Goal: Information Seeking & Learning: Learn about a topic

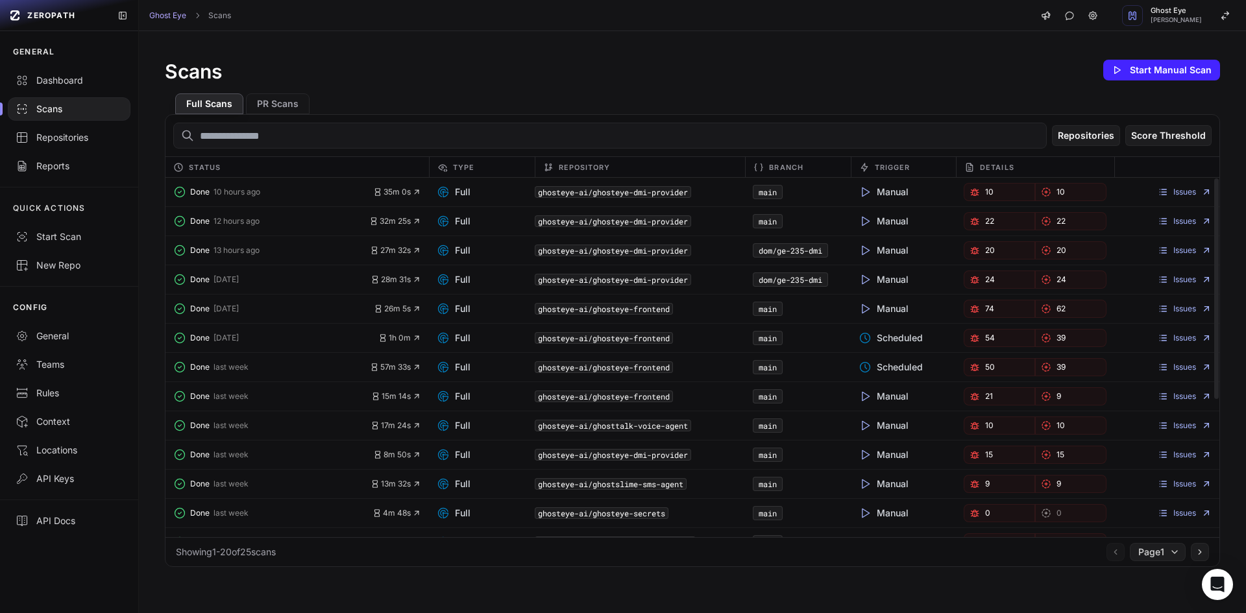
click at [996, 189] on link "10" at bounding box center [998, 192] width 71 height 18
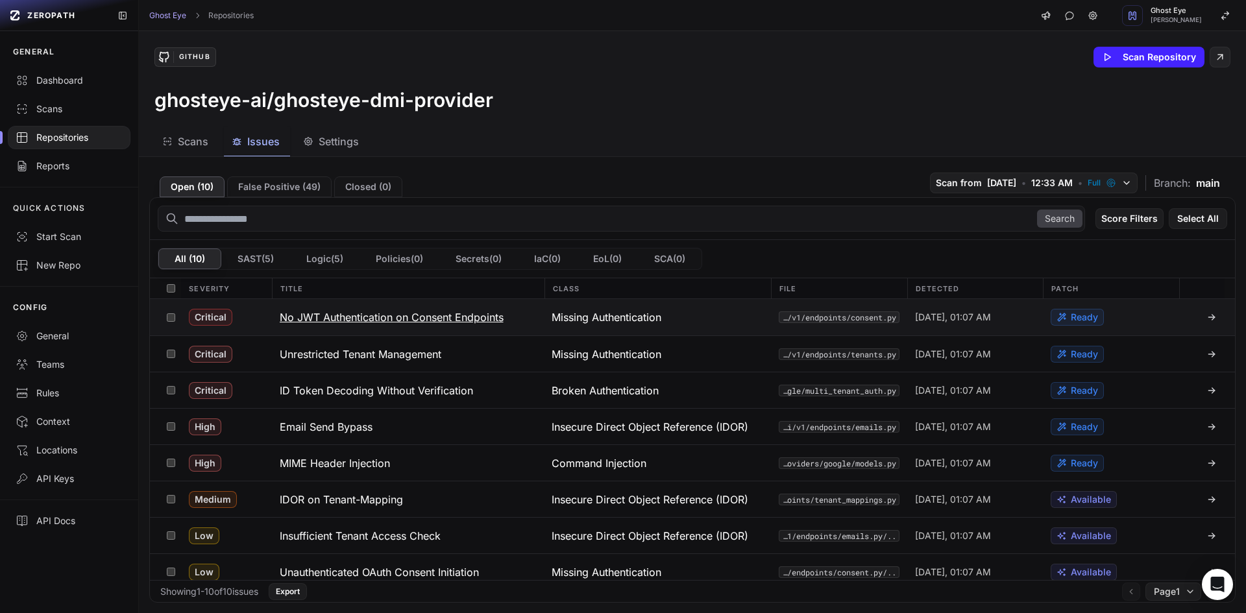
click at [700, 323] on div "Missing Authentication" at bounding box center [657, 317] width 227 height 36
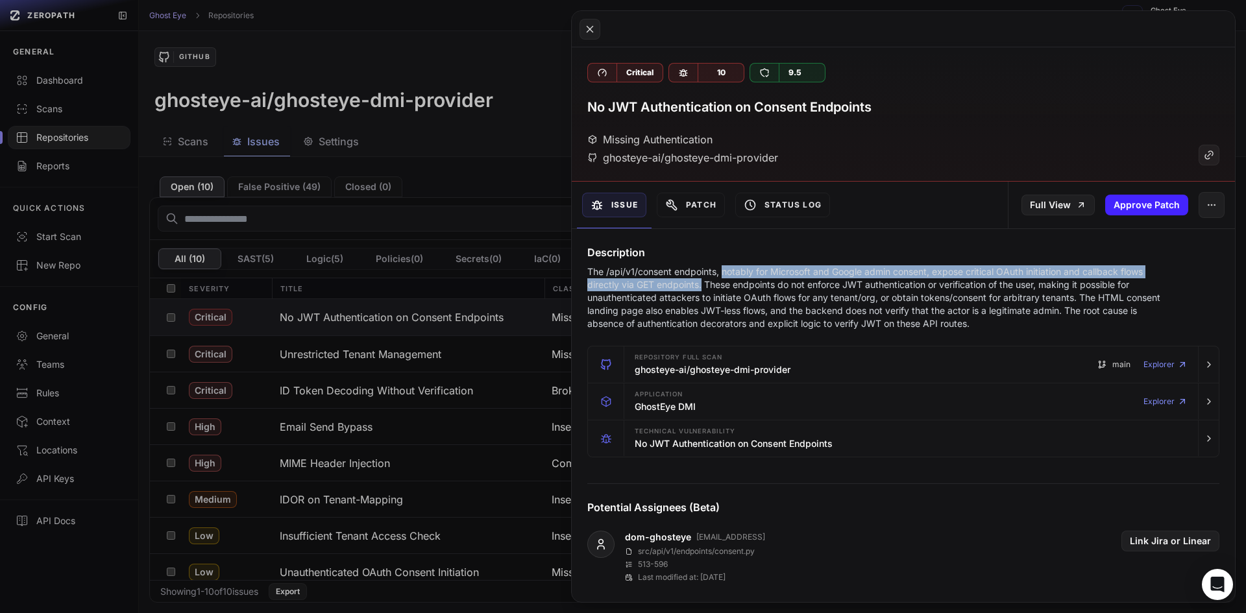
drag, startPoint x: 727, startPoint y: 275, endPoint x: 703, endPoint y: 284, distance: 25.7
click at [703, 284] on p "The /api/v1/consent endpoints, notably for Microsoft and Google admin consent, …" at bounding box center [877, 297] width 581 height 65
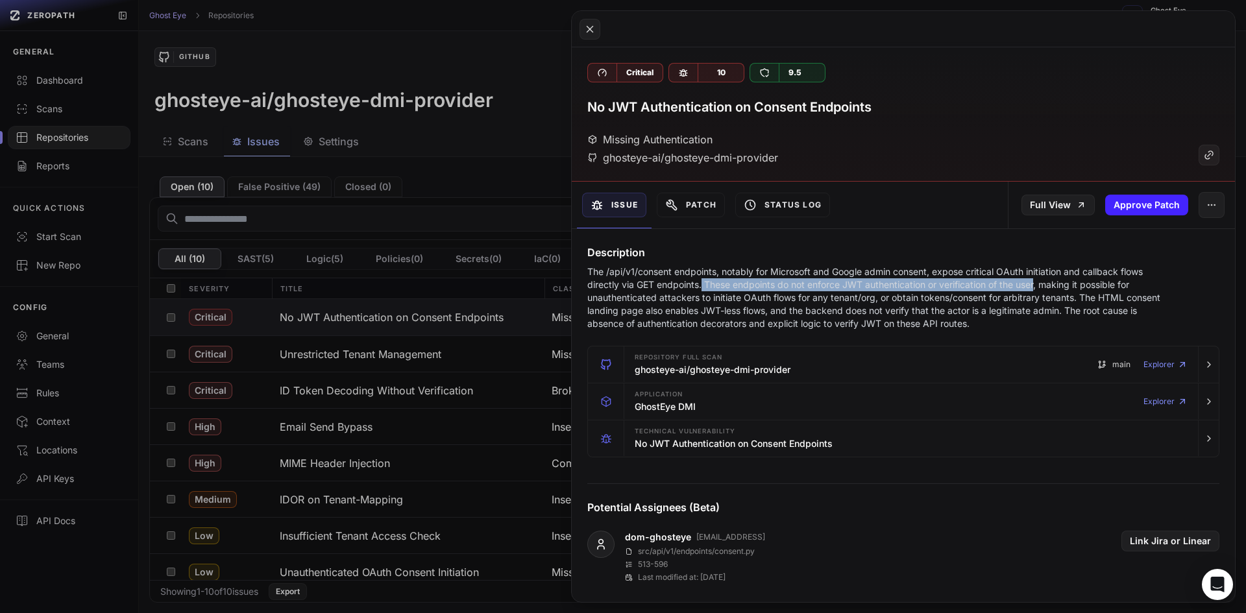
drag, startPoint x: 703, startPoint y: 284, endPoint x: 1033, endPoint y: 287, distance: 330.2
click at [1033, 287] on p "The /api/v1/consent endpoints, notably for Microsoft and Google admin consent, …" at bounding box center [877, 297] width 581 height 65
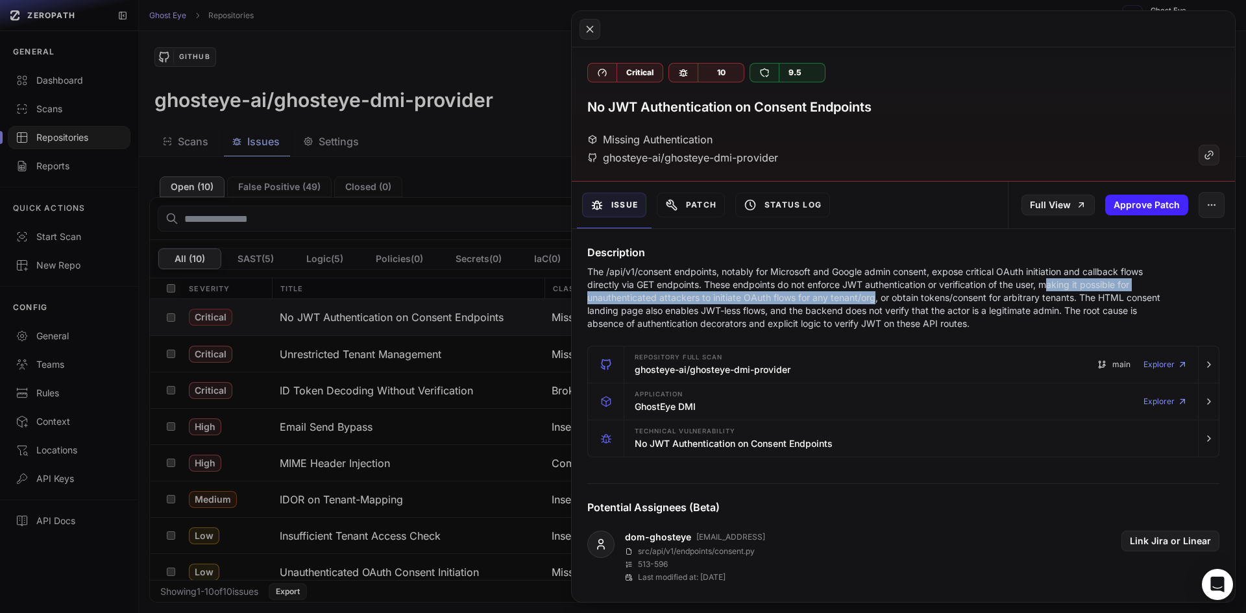
drag, startPoint x: 1069, startPoint y: 289, endPoint x: 876, endPoint y: 299, distance: 193.6
click at [876, 299] on p "The /api/v1/consent endpoints, notably for Microsoft and Google admin consent, …" at bounding box center [877, 297] width 581 height 65
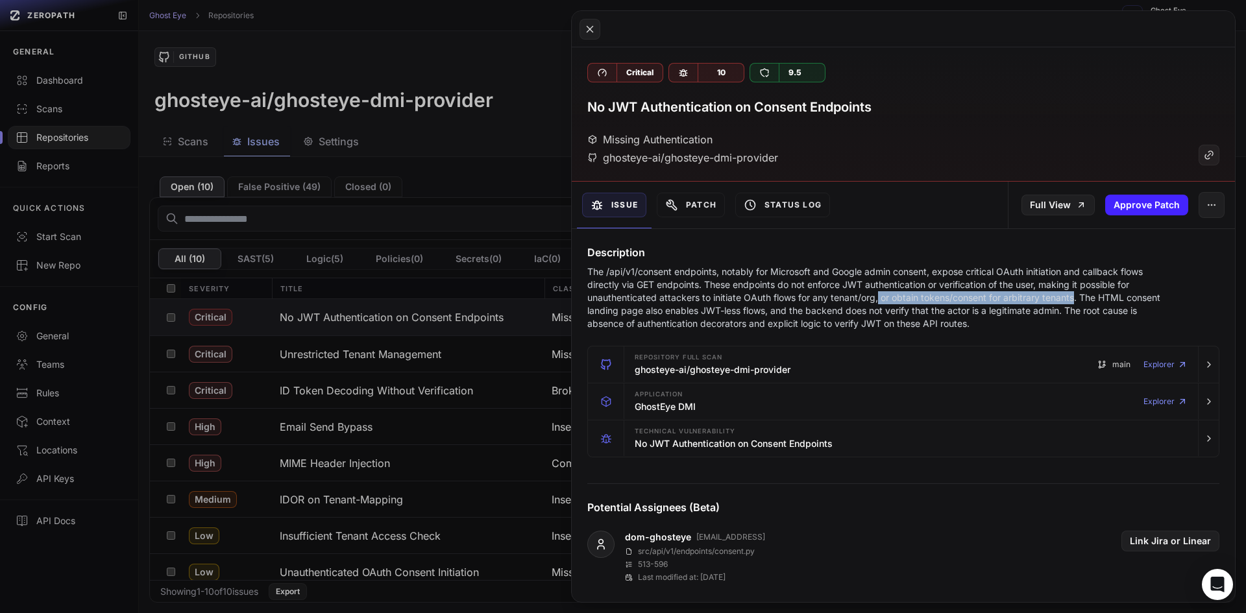
drag, startPoint x: 895, startPoint y: 298, endPoint x: 1065, endPoint y: 297, distance: 169.3
click at [1065, 297] on p "The /api/v1/consent endpoints, notably for Microsoft and Google admin consent, …" at bounding box center [877, 297] width 581 height 65
drag, startPoint x: 1087, startPoint y: 298, endPoint x: 1110, endPoint y: 300, distance: 22.9
click at [1115, 300] on p "The /api/v1/consent endpoints, notably for Microsoft and Google admin consent, …" at bounding box center [877, 297] width 581 height 65
click at [1110, 300] on p "The /api/v1/consent endpoints, notably for Microsoft and Google admin consent, …" at bounding box center [877, 297] width 581 height 65
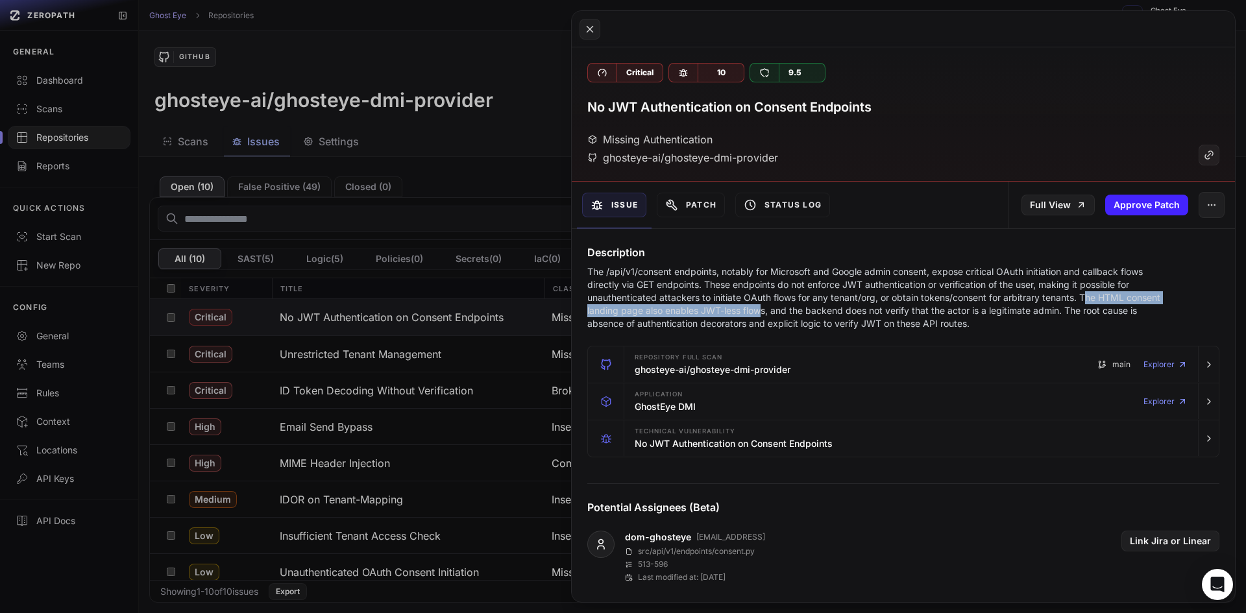
drag, startPoint x: 1091, startPoint y: 300, endPoint x: 764, endPoint y: 310, distance: 327.1
click at [764, 310] on p "The /api/v1/consent endpoints, notably for Microsoft and Google admin consent, …" at bounding box center [877, 297] width 581 height 65
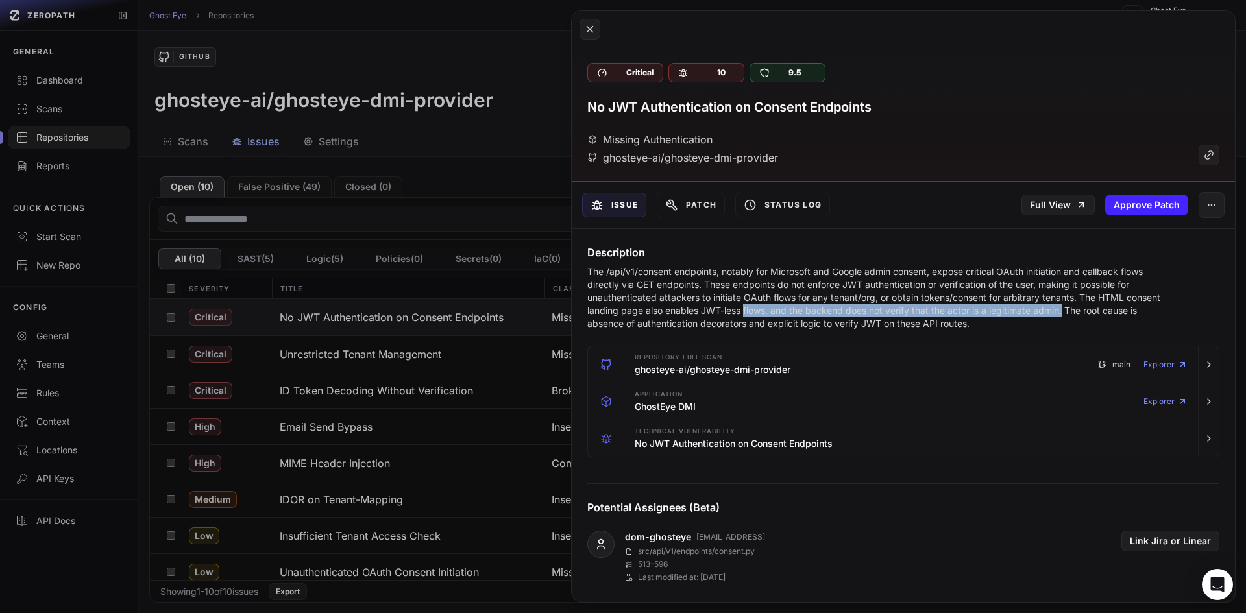
drag, startPoint x: 764, startPoint y: 310, endPoint x: 1059, endPoint y: 313, distance: 295.8
click at [1059, 313] on p "The /api/v1/consent endpoints, notably for Microsoft and Google admin consent, …" at bounding box center [877, 297] width 581 height 65
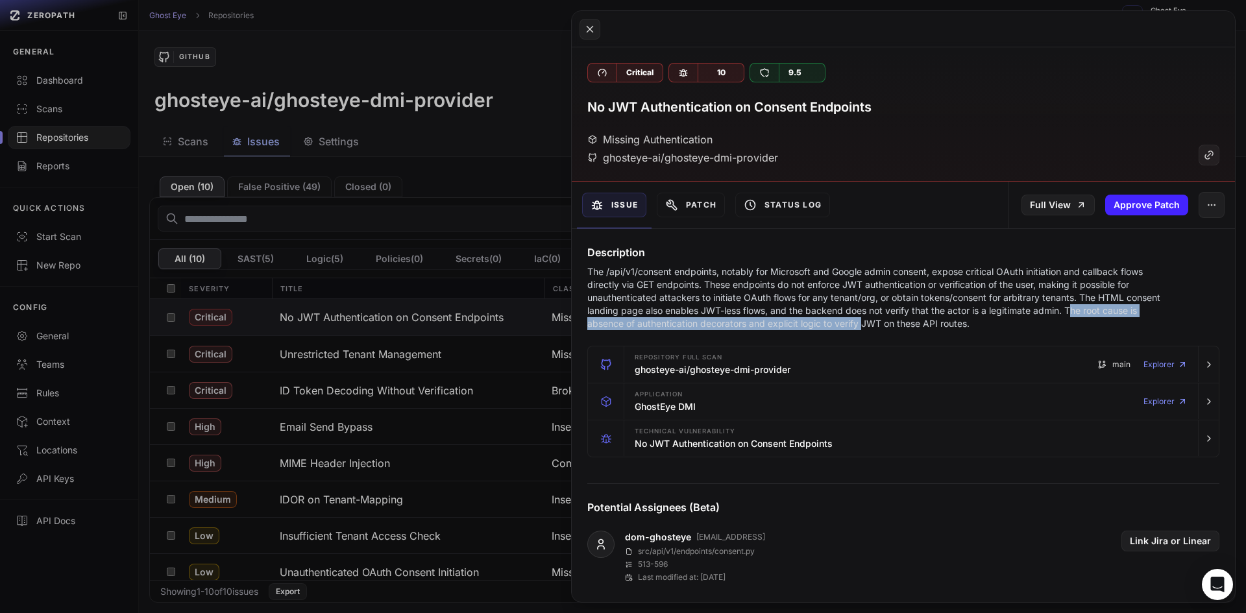
drag, startPoint x: 1074, startPoint y: 313, endPoint x: 863, endPoint y: 322, distance: 211.0
click at [863, 322] on p "The /api/v1/consent endpoints, notably for Microsoft and Google admin consent, …" at bounding box center [877, 297] width 581 height 65
click at [947, 324] on p "The /api/v1/consent endpoints, notably for Microsoft and Google admin consent, …" at bounding box center [877, 297] width 581 height 65
drag, startPoint x: 970, startPoint y: 325, endPoint x: 831, endPoint y: 313, distance: 139.4
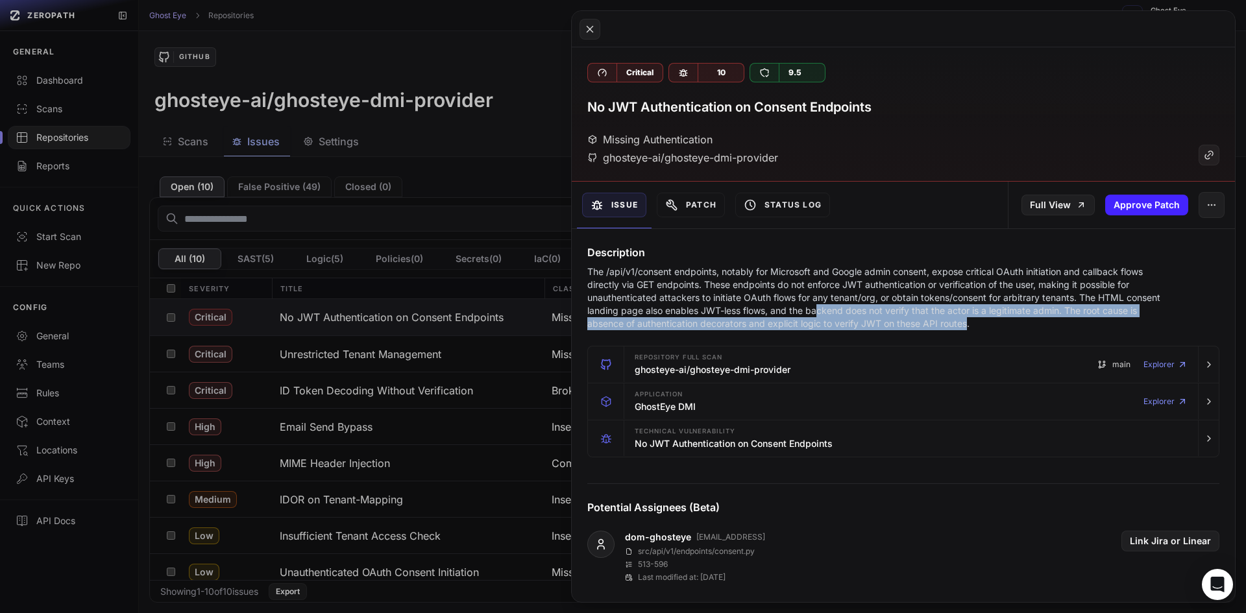
click at [816, 309] on p "The /api/v1/consent endpoints, notably for Microsoft and Google admin consent, …" at bounding box center [877, 297] width 581 height 65
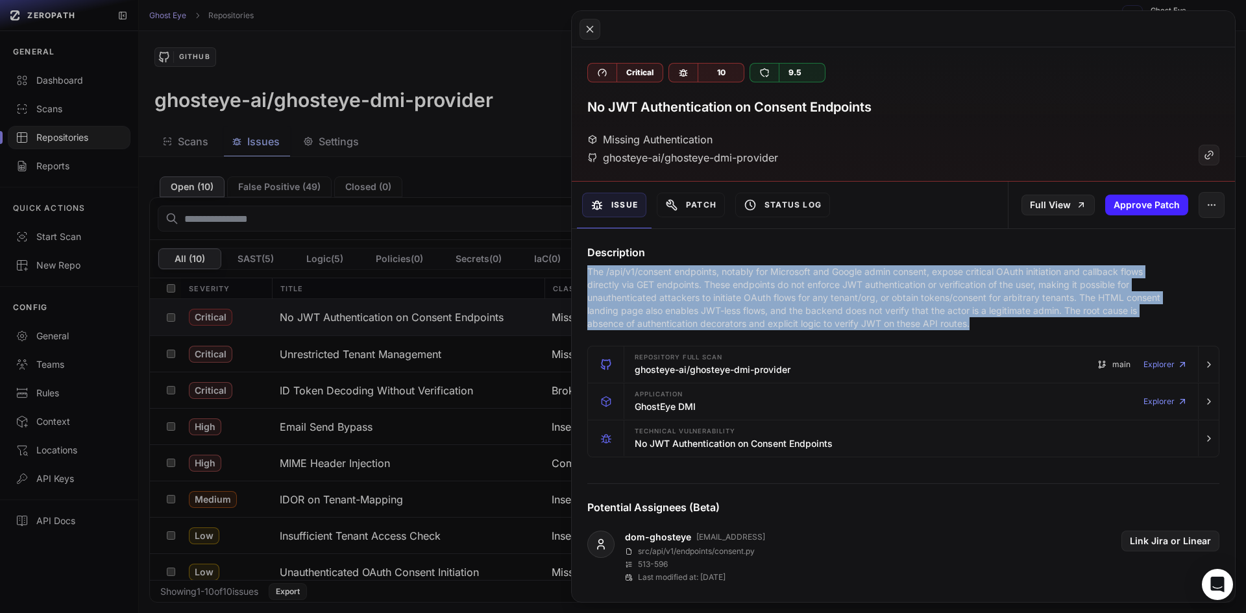
drag, startPoint x: 1002, startPoint y: 328, endPoint x: 575, endPoint y: 266, distance: 431.3
copy p "The /api/v1/consent endpoints, notably for Microsoft and Google admin consent, …"
click at [468, 346] on button at bounding box center [623, 306] width 1246 height 613
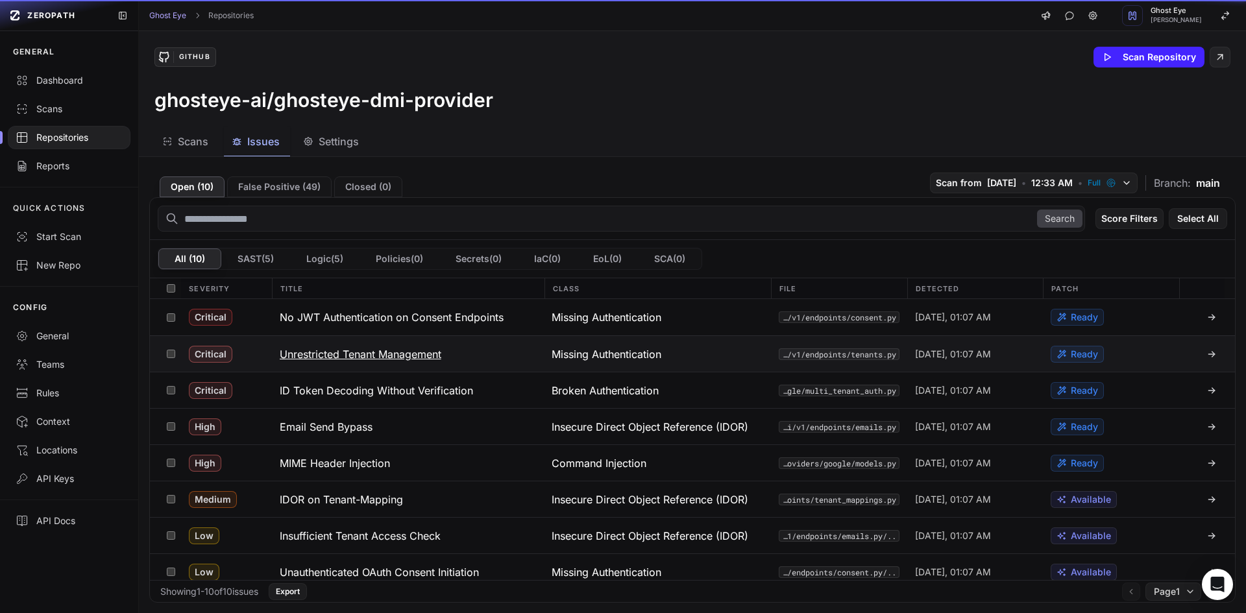
click at [468, 346] on button "Unrestricted Tenant Management" at bounding box center [408, 354] width 272 height 36
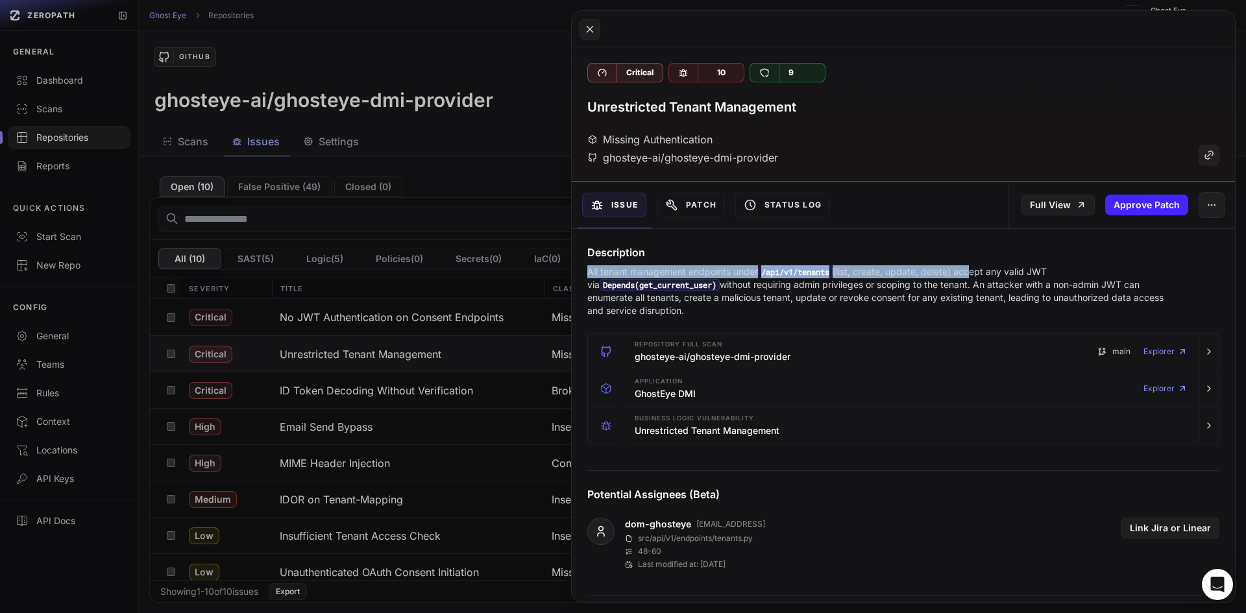
drag, startPoint x: 587, startPoint y: 271, endPoint x: 973, endPoint y: 271, distance: 386.0
click at [973, 271] on div "Description All tenant management endpoints under /api/v1/tenants (list, create…" at bounding box center [903, 281] width 663 height 73
click at [973, 271] on p "All tenant management endpoints under /api/v1/tenants (list, create, update, de…" at bounding box center [877, 291] width 581 height 52
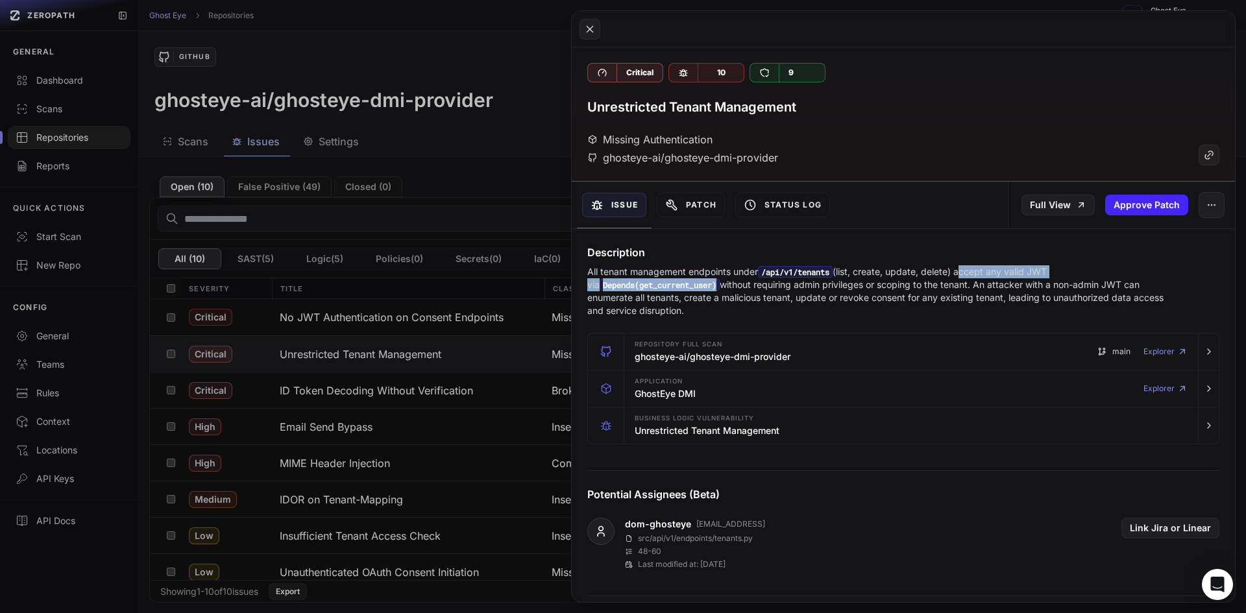
drag, startPoint x: 963, startPoint y: 272, endPoint x: 710, endPoint y: 284, distance: 253.3
click at [710, 284] on p "All tenant management endpoints under /api/v1/tenants (list, create, update, de…" at bounding box center [877, 291] width 581 height 52
click at [710, 284] on code "Depends(get_current_user)" at bounding box center [659, 285] width 120 height 12
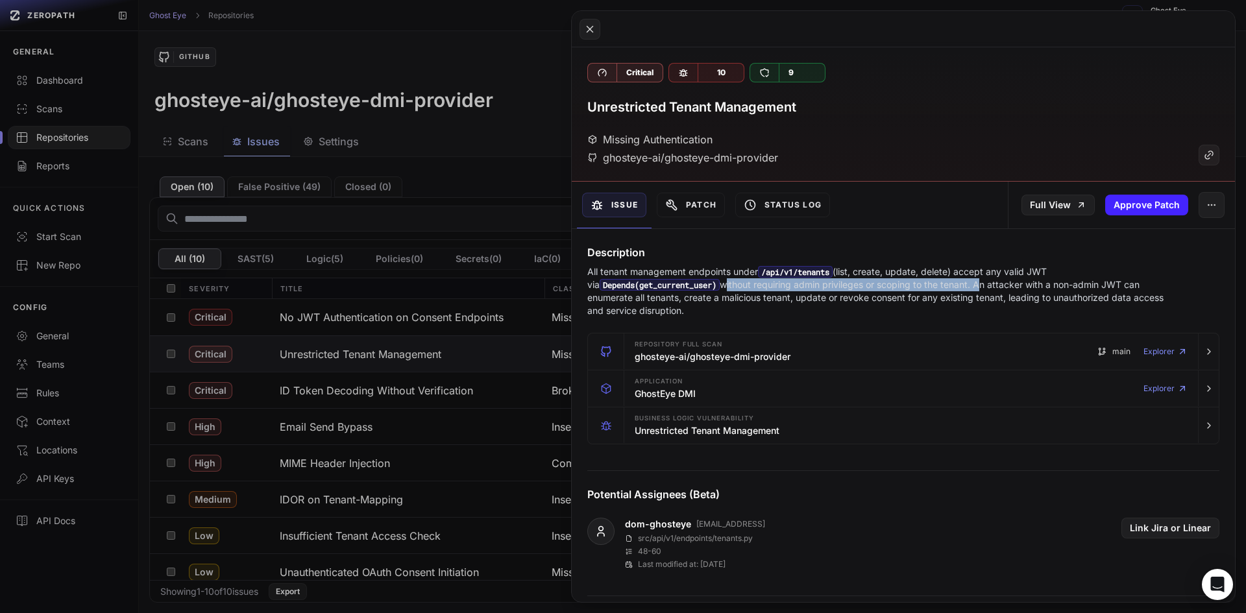
drag, startPoint x: 718, startPoint y: 284, endPoint x: 971, endPoint y: 287, distance: 253.0
click at [971, 287] on p "All tenant management endpoints under /api/v1/tenants (list, create, update, de…" at bounding box center [877, 291] width 581 height 52
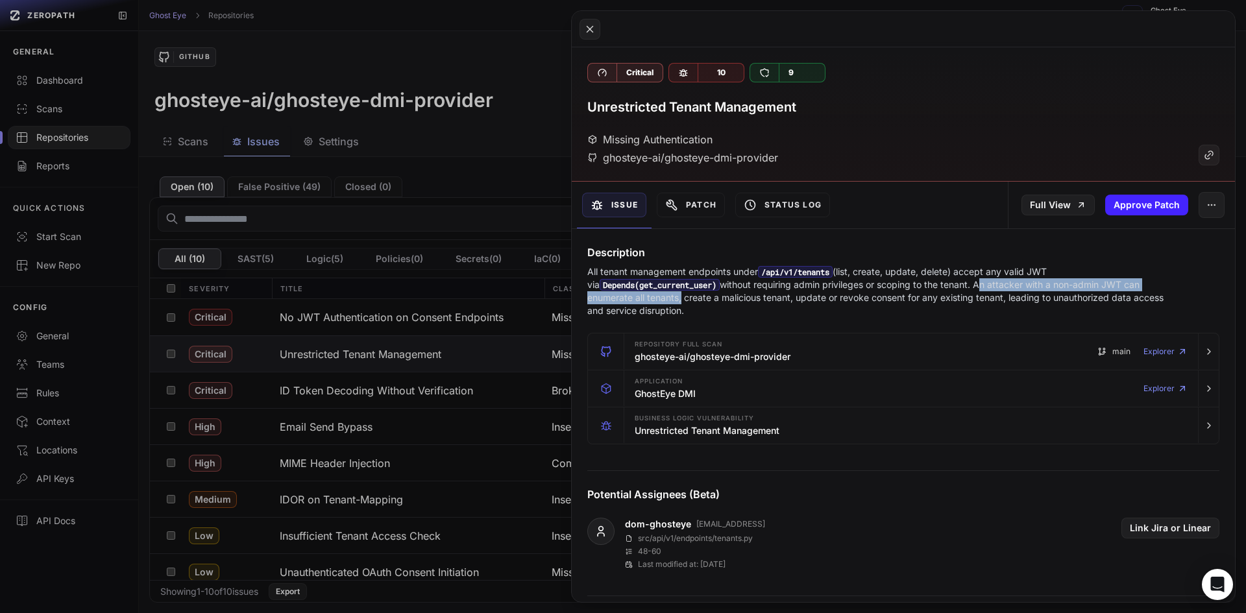
drag, startPoint x: 971, startPoint y: 287, endPoint x: 666, endPoint y: 296, distance: 305.0
click at [666, 296] on p "All tenant management endpoints under /api/v1/tenants (list, create, update, de…" at bounding box center [877, 291] width 581 height 52
drag, startPoint x: 700, startPoint y: 297, endPoint x: 819, endPoint y: 302, distance: 118.8
click at [819, 302] on p "All tenant management endpoints under /api/v1/tenants (list, create, update, de…" at bounding box center [877, 291] width 581 height 52
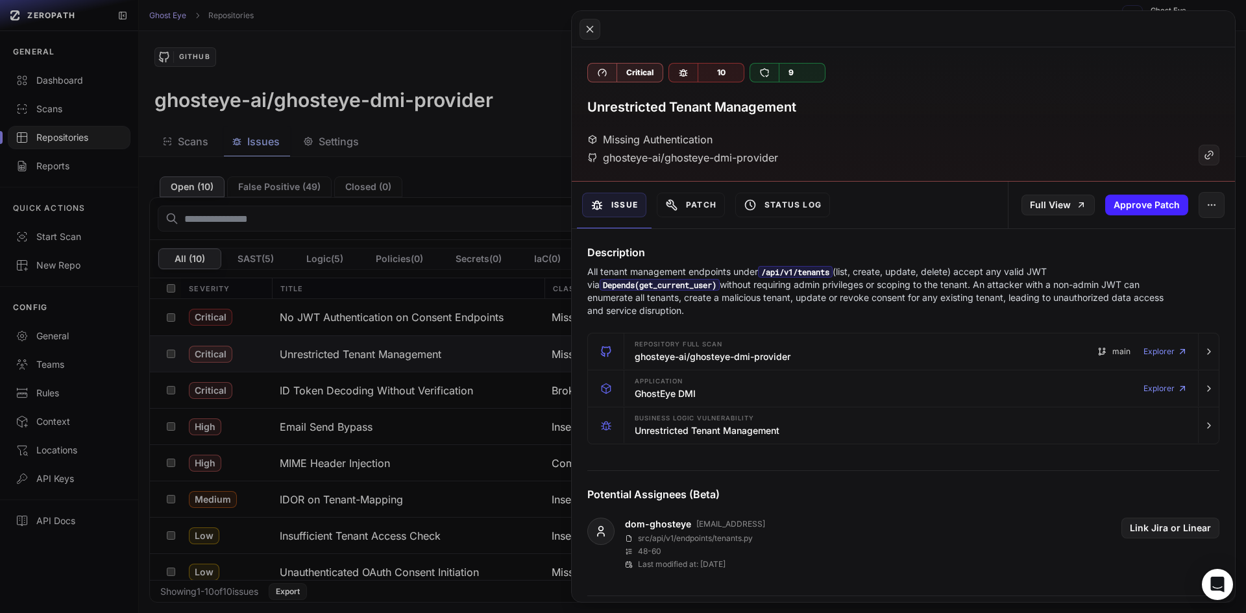
drag, startPoint x: 792, startPoint y: 301, endPoint x: 1083, endPoint y: 312, distance: 291.5
click at [1083, 312] on p "All tenant management endpoints under /api/v1/tenants (list, create, update, de…" at bounding box center [877, 291] width 581 height 52
click at [1076, 204] on icon at bounding box center [1081, 205] width 10 height 10
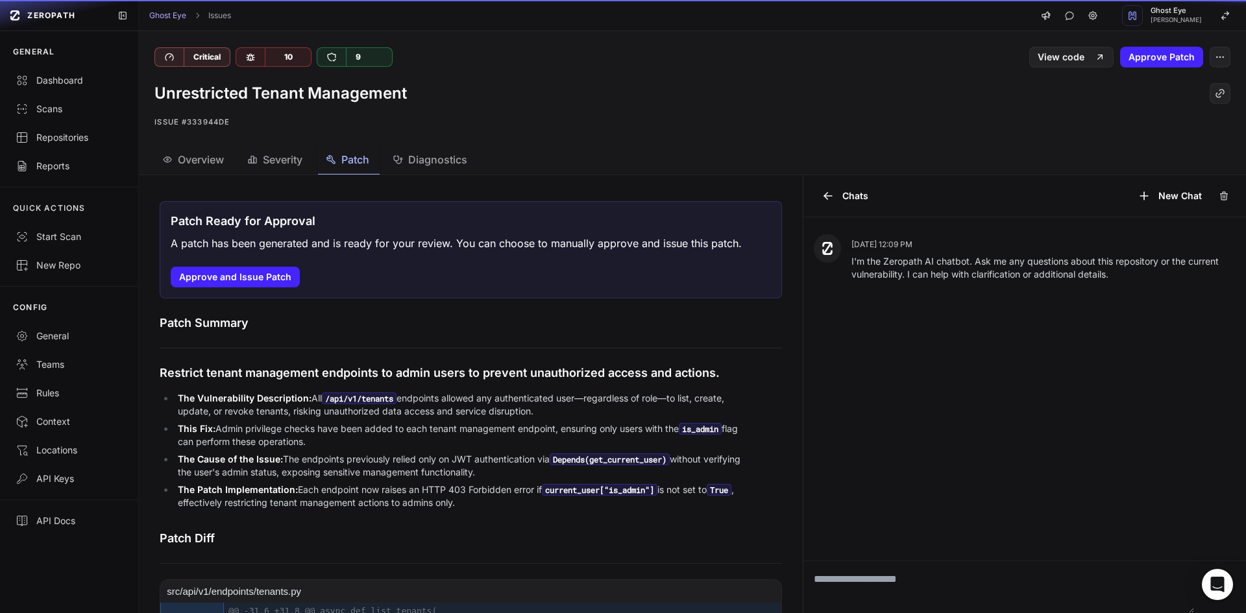
click at [380, 157] on button "Patch" at bounding box center [349, 159] width 62 height 29
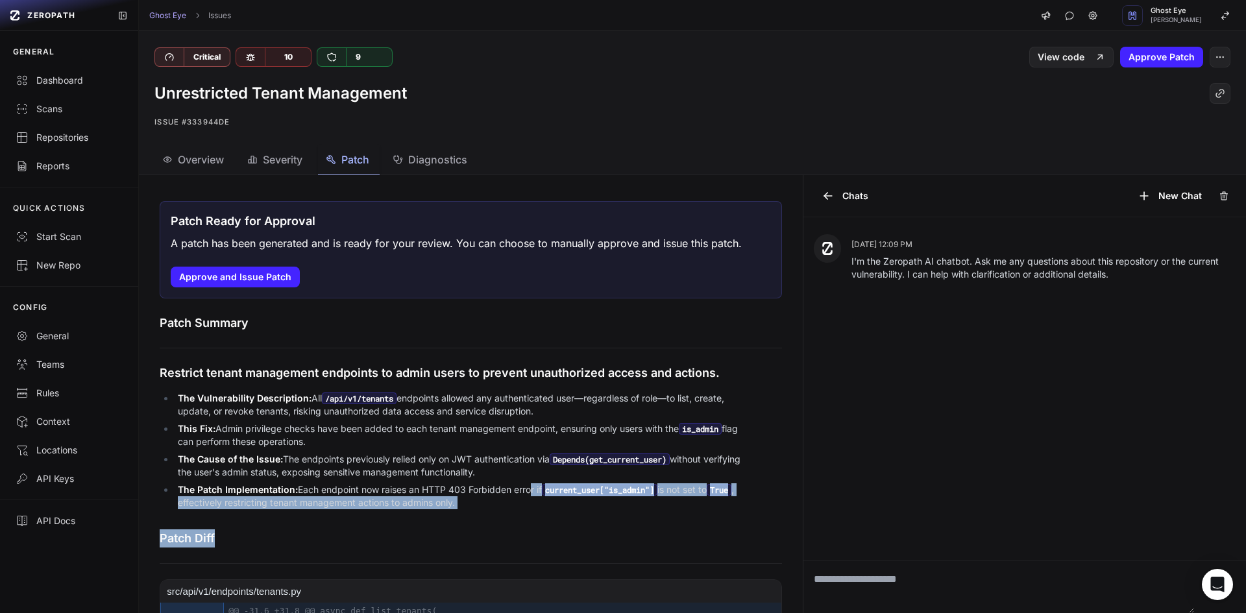
drag, startPoint x: 533, startPoint y: 489, endPoint x: 557, endPoint y: 552, distance: 67.4
click at [546, 501] on li "The Patch Implementation: Each endpoint now raises an HTTP 403 Forbidden error …" at bounding box center [458, 496] width 566 height 26
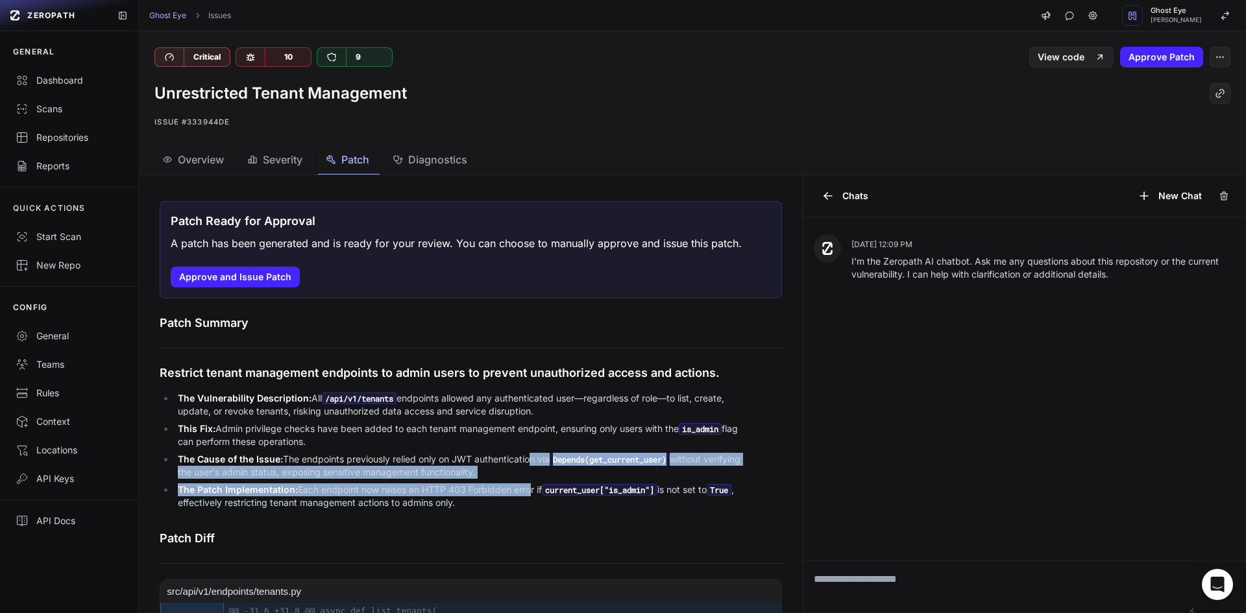
drag, startPoint x: 546, startPoint y: 501, endPoint x: 524, endPoint y: 452, distance: 54.0
click at [525, 452] on ul "The Vulnerability Description: All /api/v1/tenants endpoints allowed any authen…" at bounding box center [450, 450] width 581 height 117
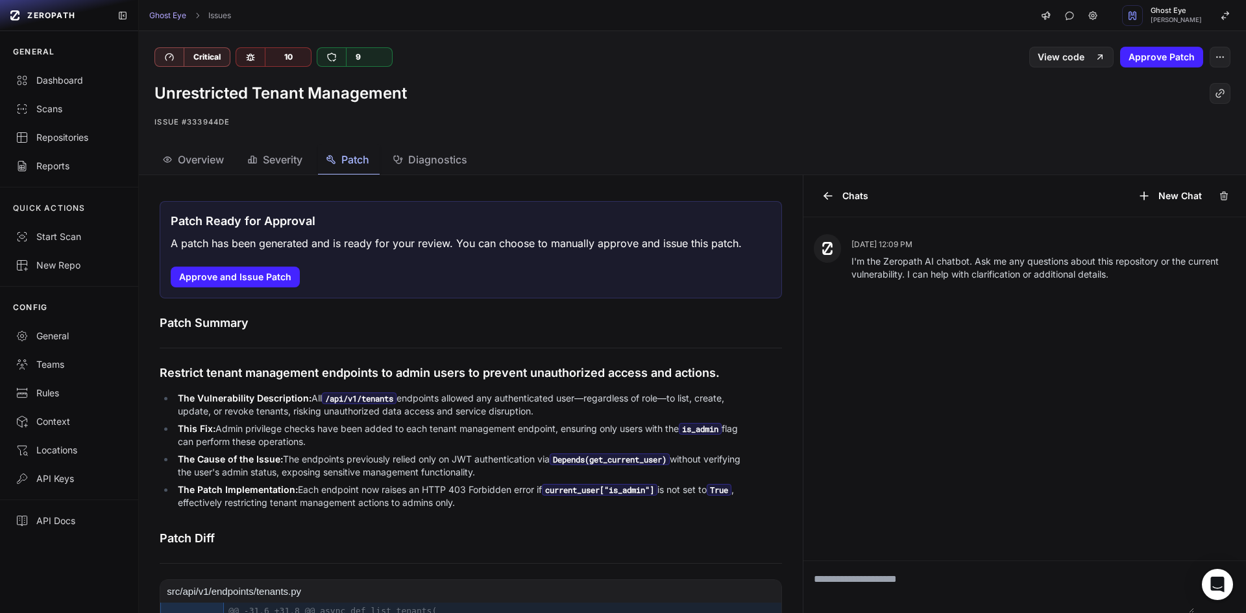
click at [524, 452] on ul "The Vulnerability Description: All /api/v1/tenants endpoints allowed any authen…" at bounding box center [450, 450] width 581 height 117
drag, startPoint x: 521, startPoint y: 446, endPoint x: 533, endPoint y: 482, distance: 38.4
click at [533, 482] on ul "The Vulnerability Description: All /api/v1/tenants endpoints allowed any authen…" at bounding box center [450, 450] width 581 height 117
drag, startPoint x: 529, startPoint y: 473, endPoint x: 542, endPoint y: 512, distance: 40.8
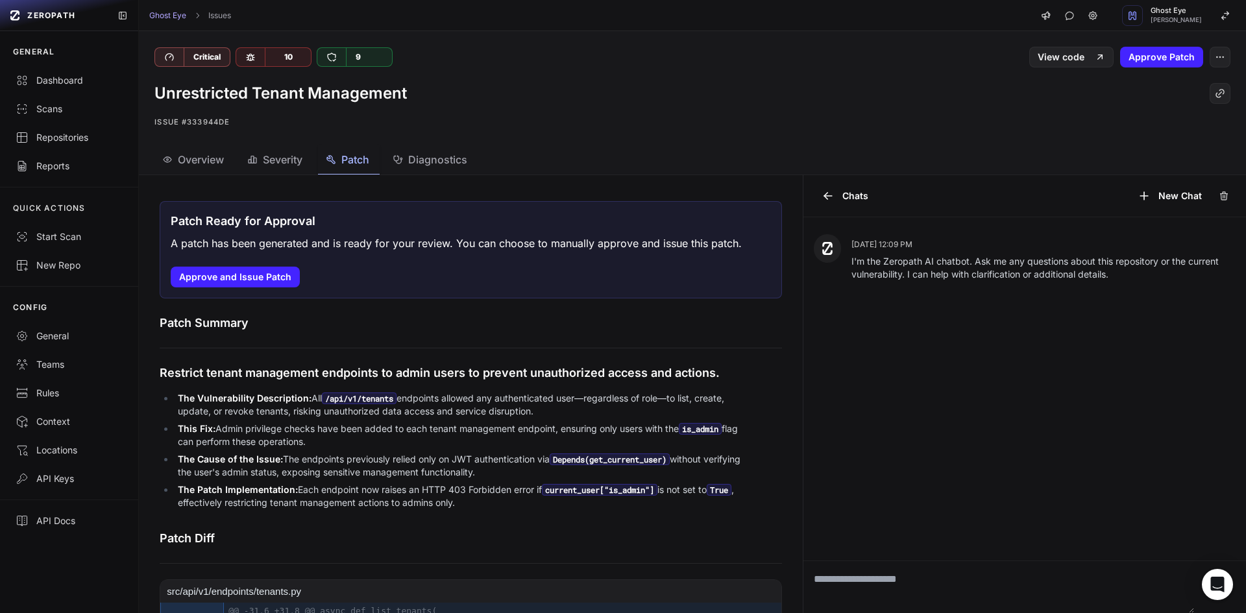
click at [542, 512] on div "The Vulnerability Description: All /api/v1/tenants endpoints allowed any authen…" at bounding box center [450, 450] width 581 height 127
click at [178, 12] on link "Ghost Eye" at bounding box center [167, 15] width 37 height 10
click at [163, 6] on div "Ghost Eye Issues Ghost Eye [PERSON_NAME]" at bounding box center [692, 15] width 1107 height 31
click at [167, 14] on link "Ghost Eye" at bounding box center [167, 15] width 37 height 10
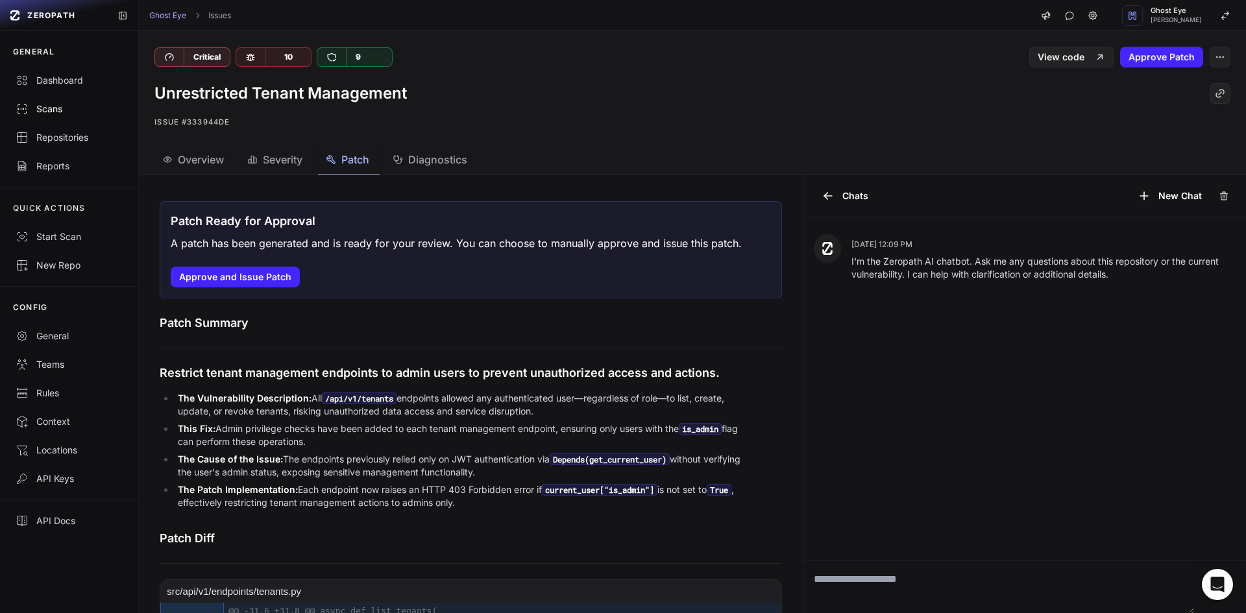
click at [94, 110] on div "Scans" at bounding box center [69, 109] width 107 height 13
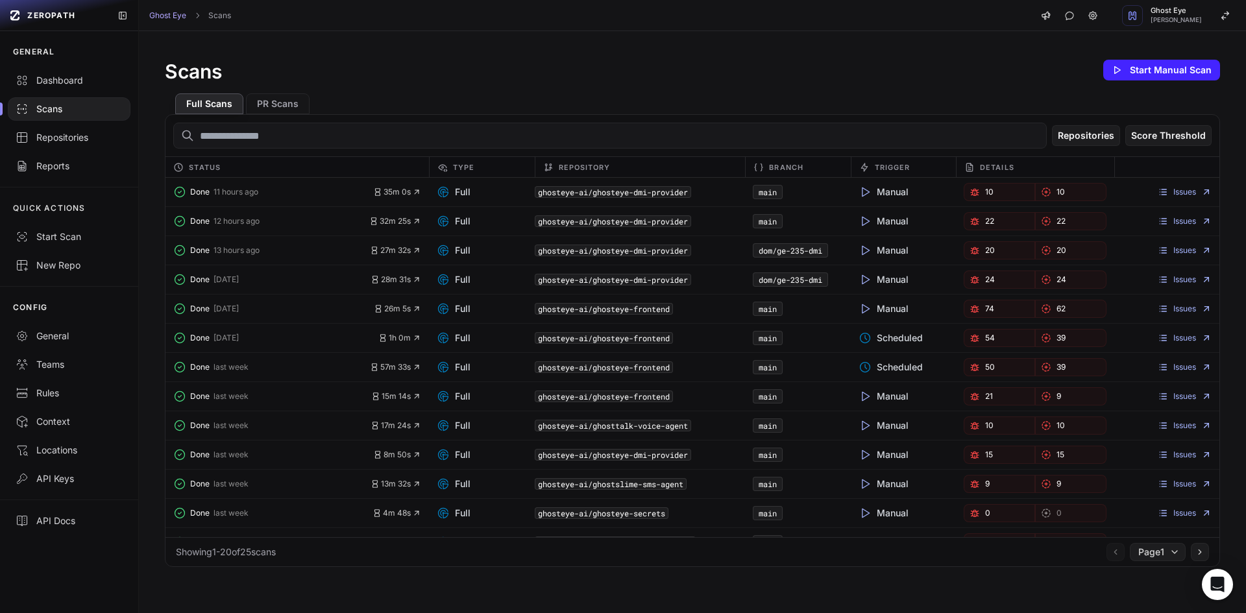
click at [969, 191] on icon "button" at bounding box center [974, 192] width 10 height 10
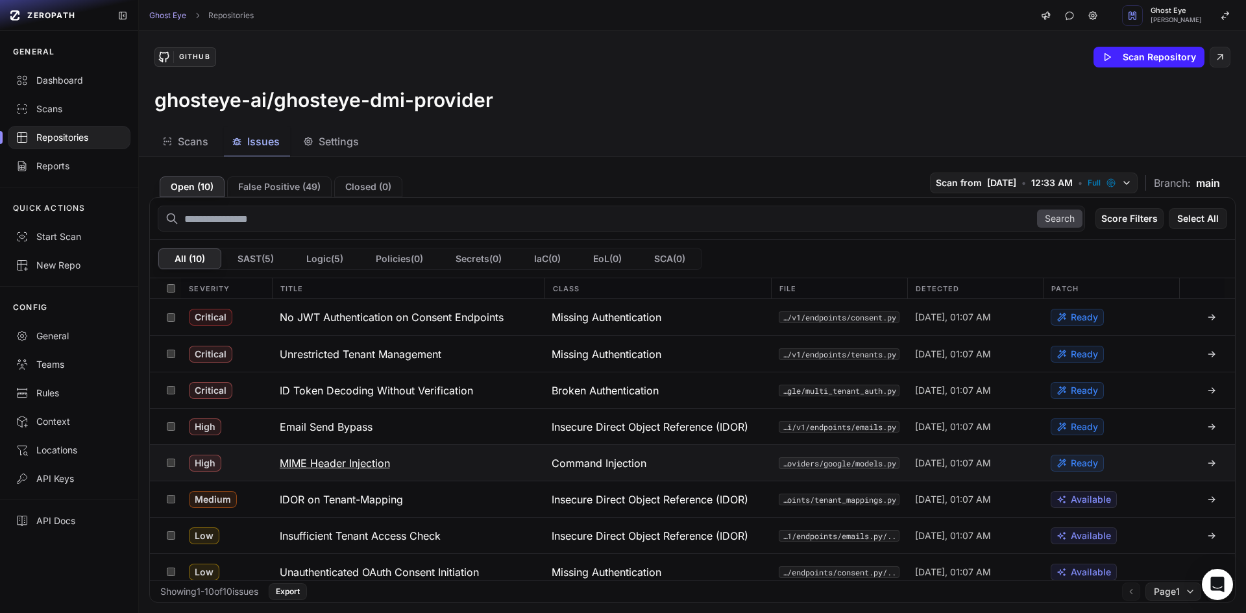
click at [342, 473] on button "MIME Header Injection" at bounding box center [408, 463] width 272 height 36
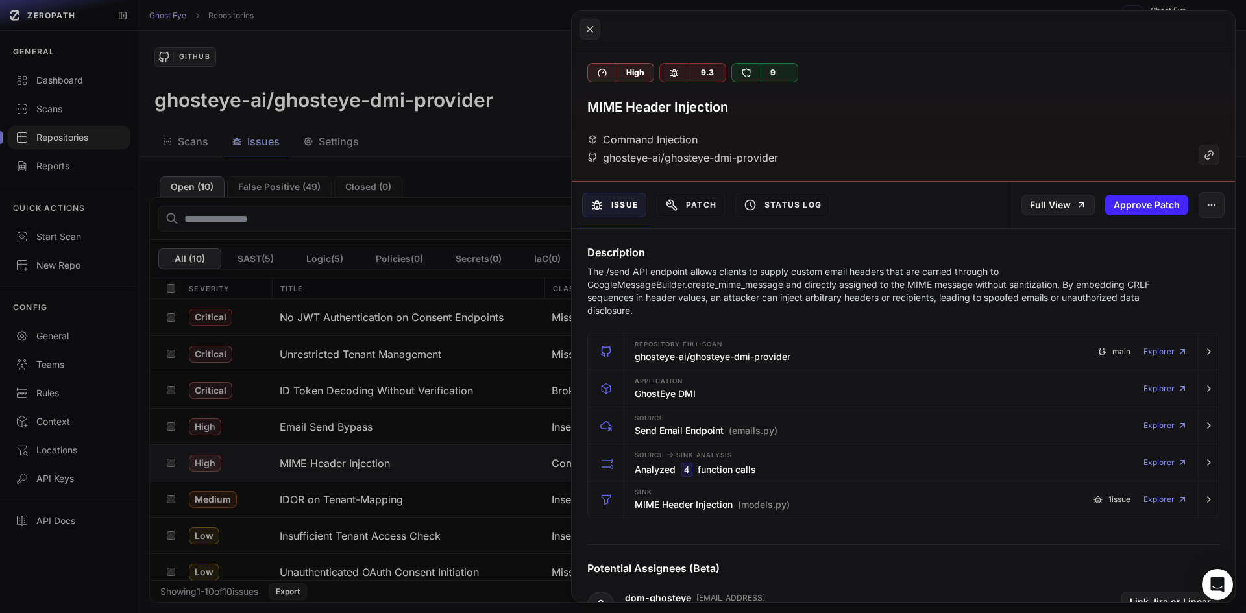
click at [408, 470] on button at bounding box center [623, 306] width 1246 height 613
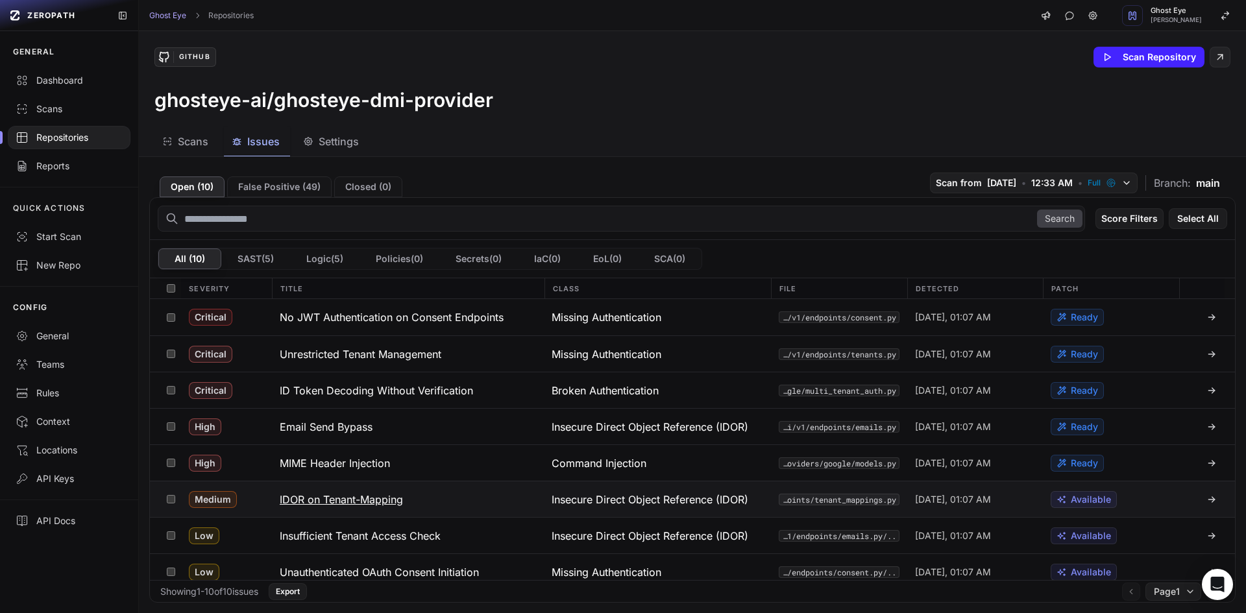
click at [417, 507] on button "IDOR on Tenant-Mapping" at bounding box center [408, 499] width 272 height 36
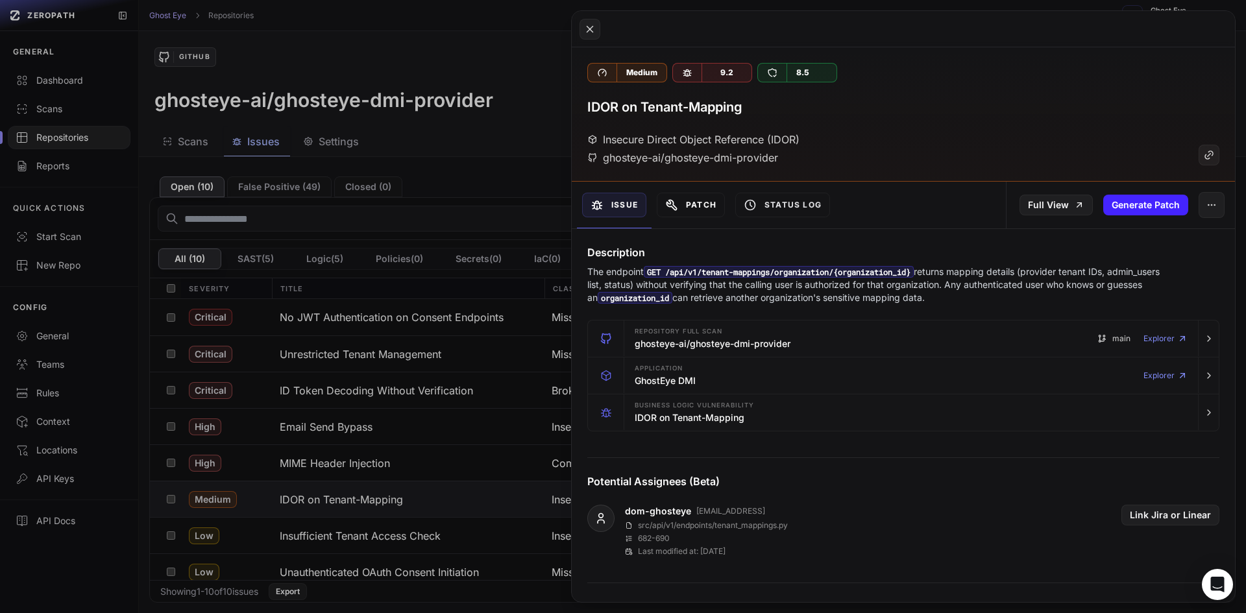
click at [672, 199] on icon at bounding box center [671, 205] width 13 height 13
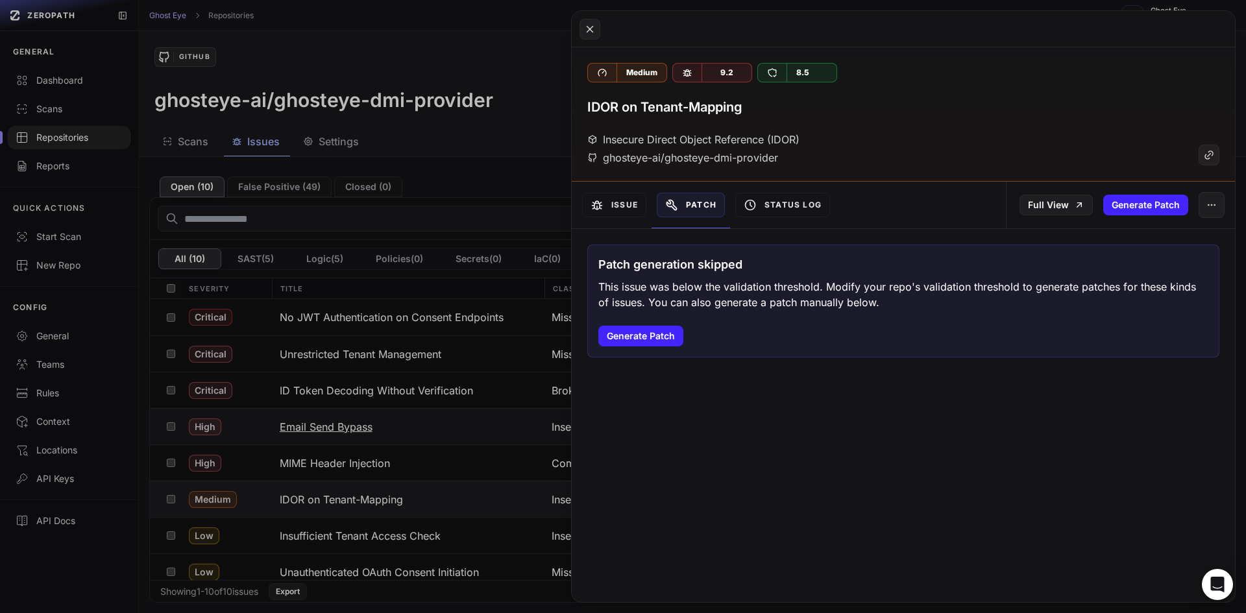
click at [468, 416] on button at bounding box center [623, 306] width 1246 height 613
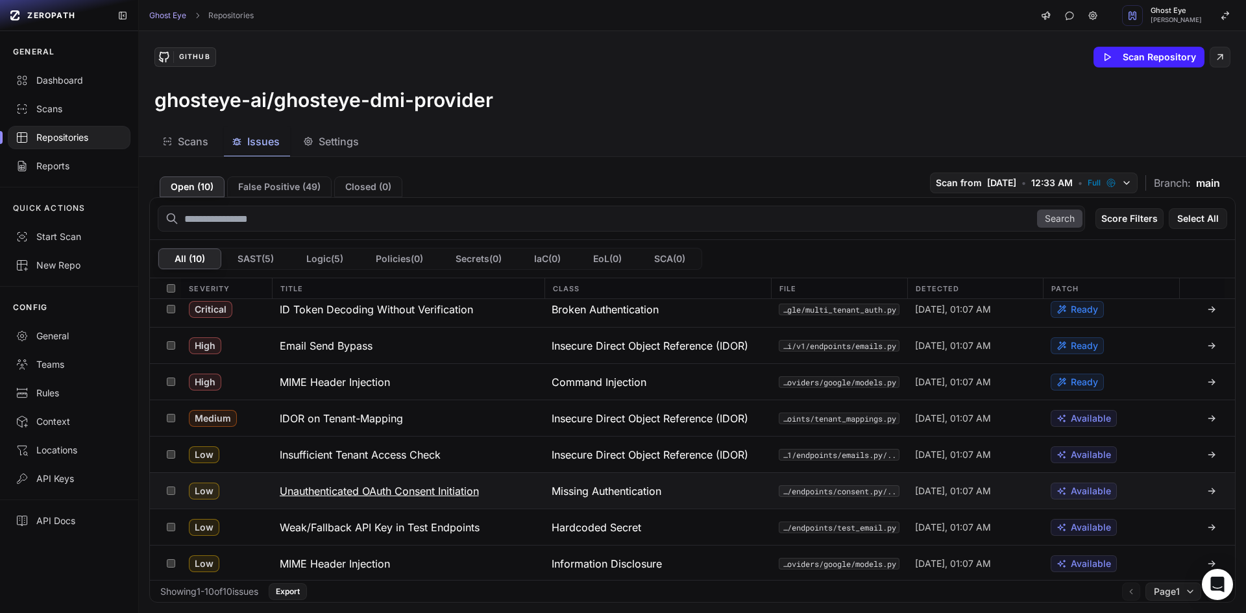
scroll to position [82, 0]
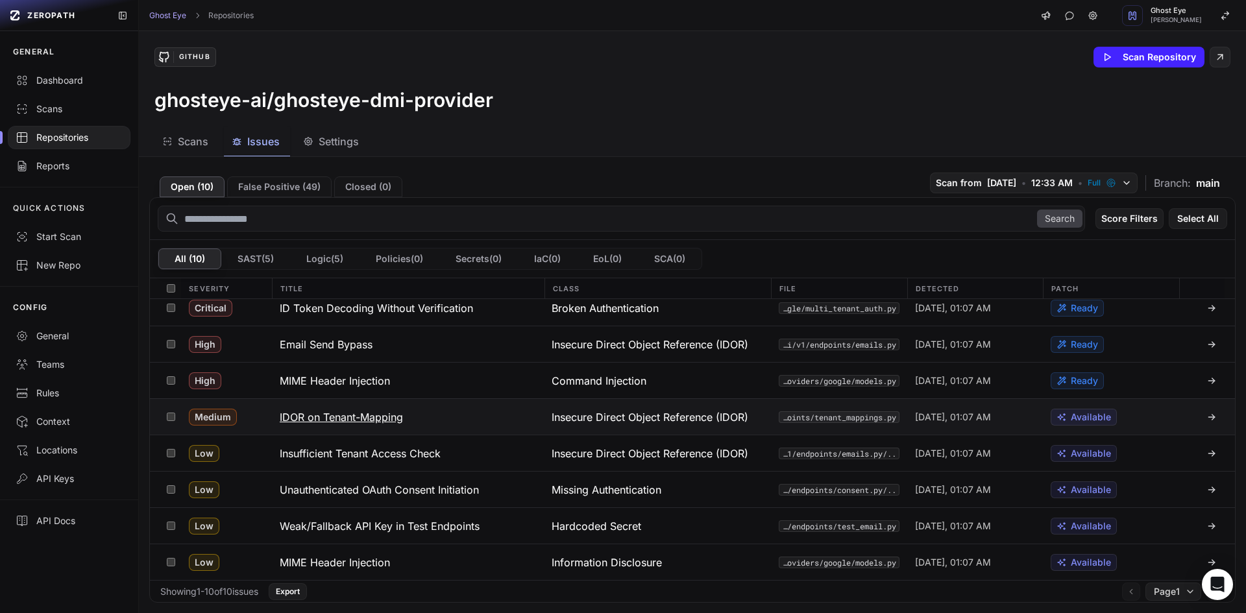
click at [494, 418] on button "IDOR on Tenant-Mapping" at bounding box center [408, 417] width 272 height 36
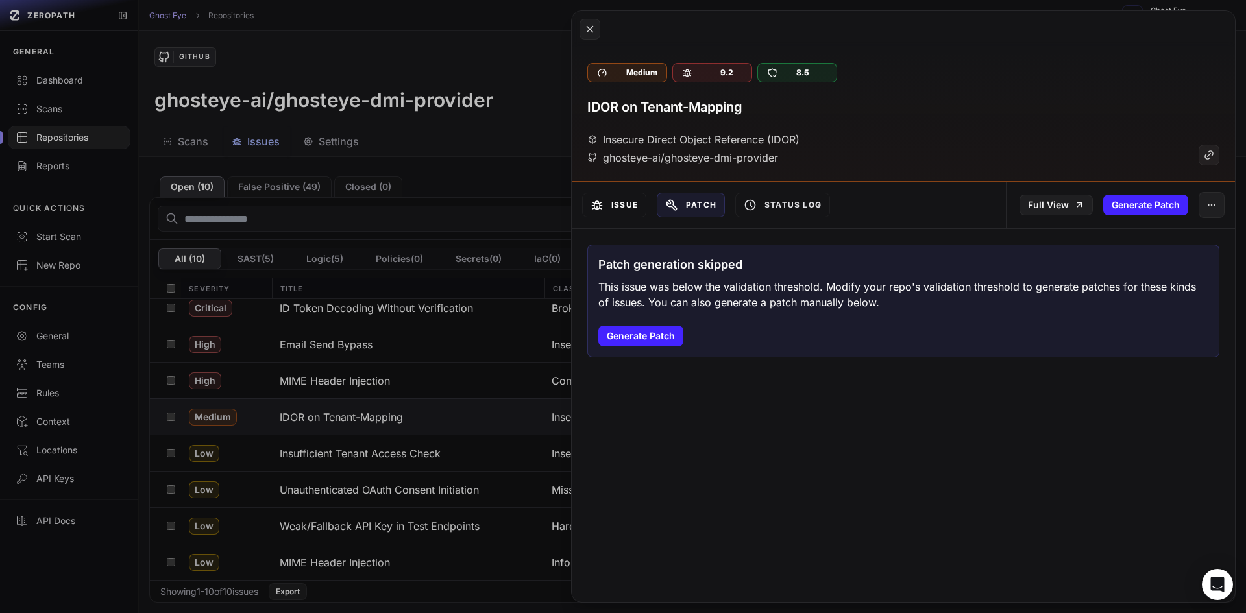
click at [618, 213] on button "Issue" at bounding box center [614, 205] width 64 height 25
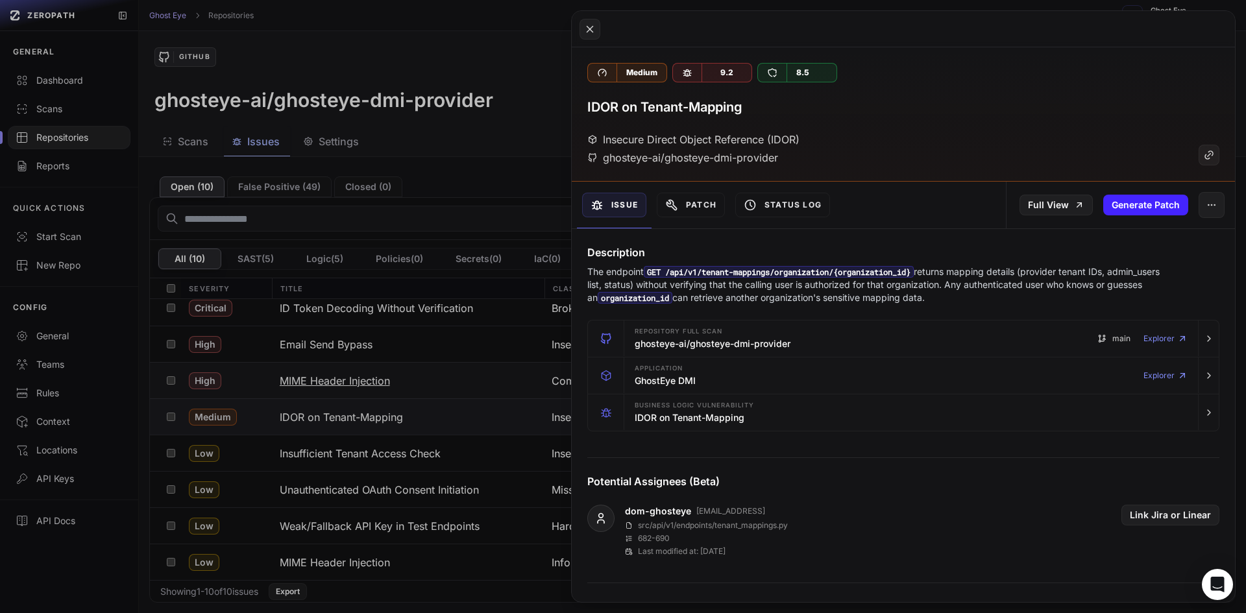
click at [419, 389] on button at bounding box center [623, 306] width 1246 height 613
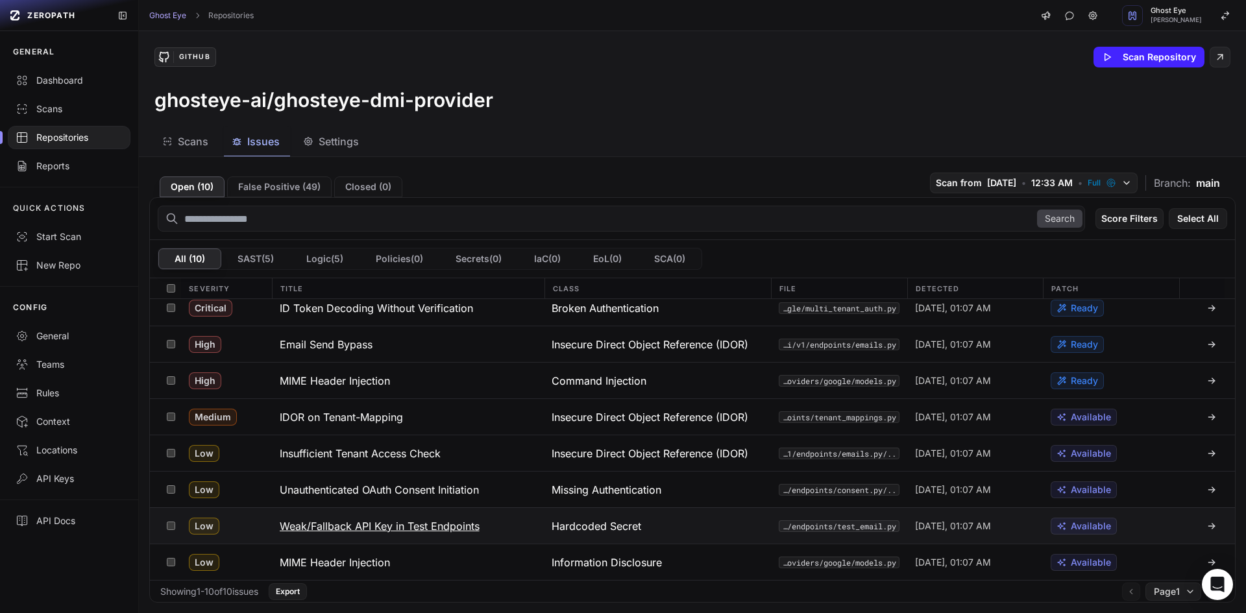
click at [392, 533] on h3 "Weak/Fallback API Key in Test Endpoints" at bounding box center [380, 526] width 200 height 16
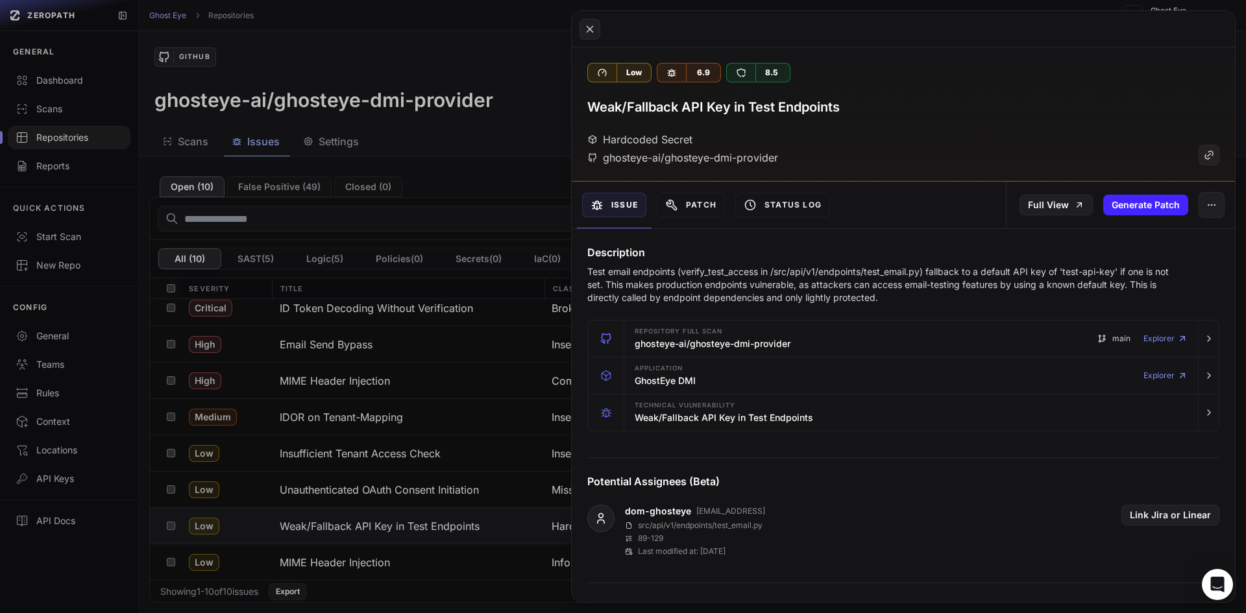
click at [1129, 71] on div "Low 6.9 8.5" at bounding box center [903, 72] width 632 height 19
